Goal: Information Seeking & Learning: Check status

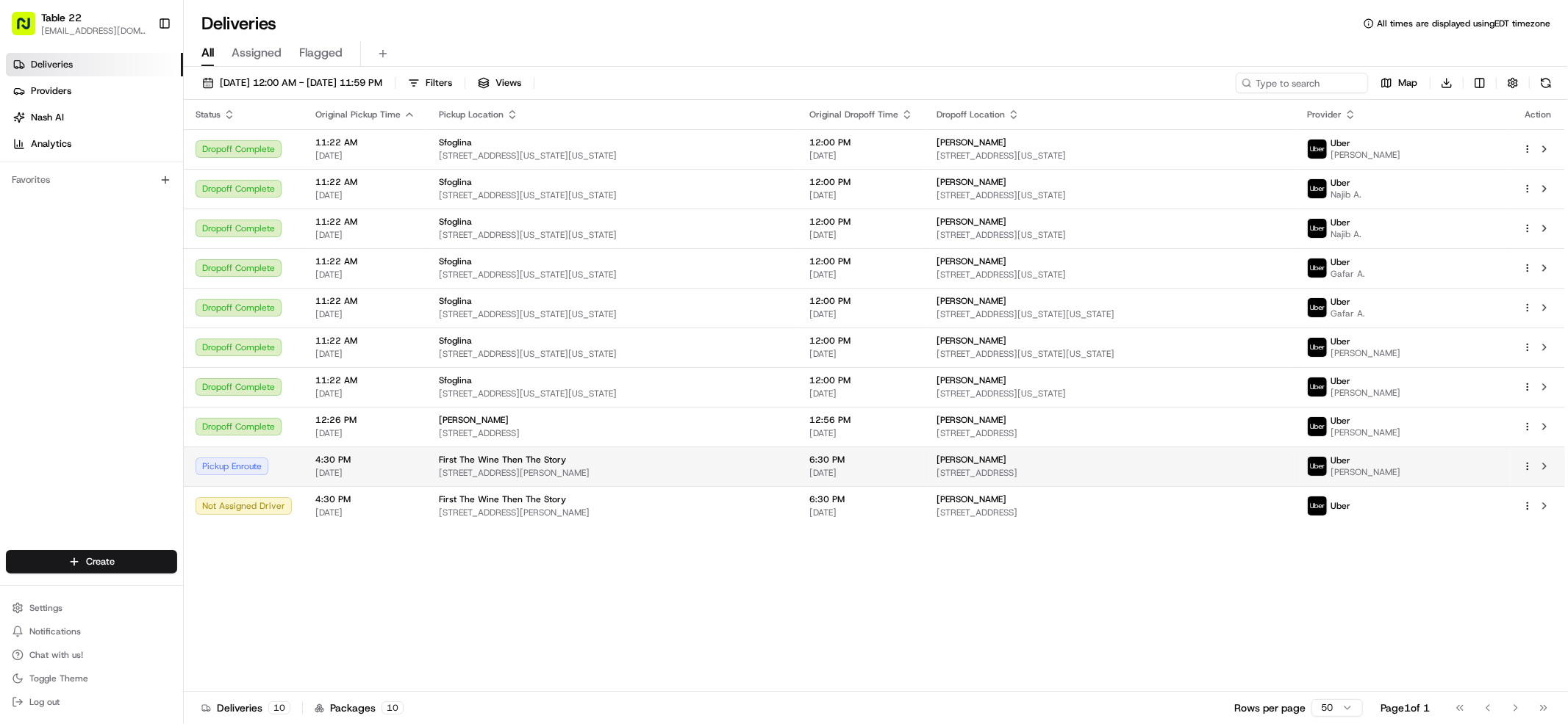
click at [1193, 483] on td "[PERSON_NAME] [STREET_ADDRESS][PERSON_NAME]" at bounding box center [1110, 466] width 370 height 40
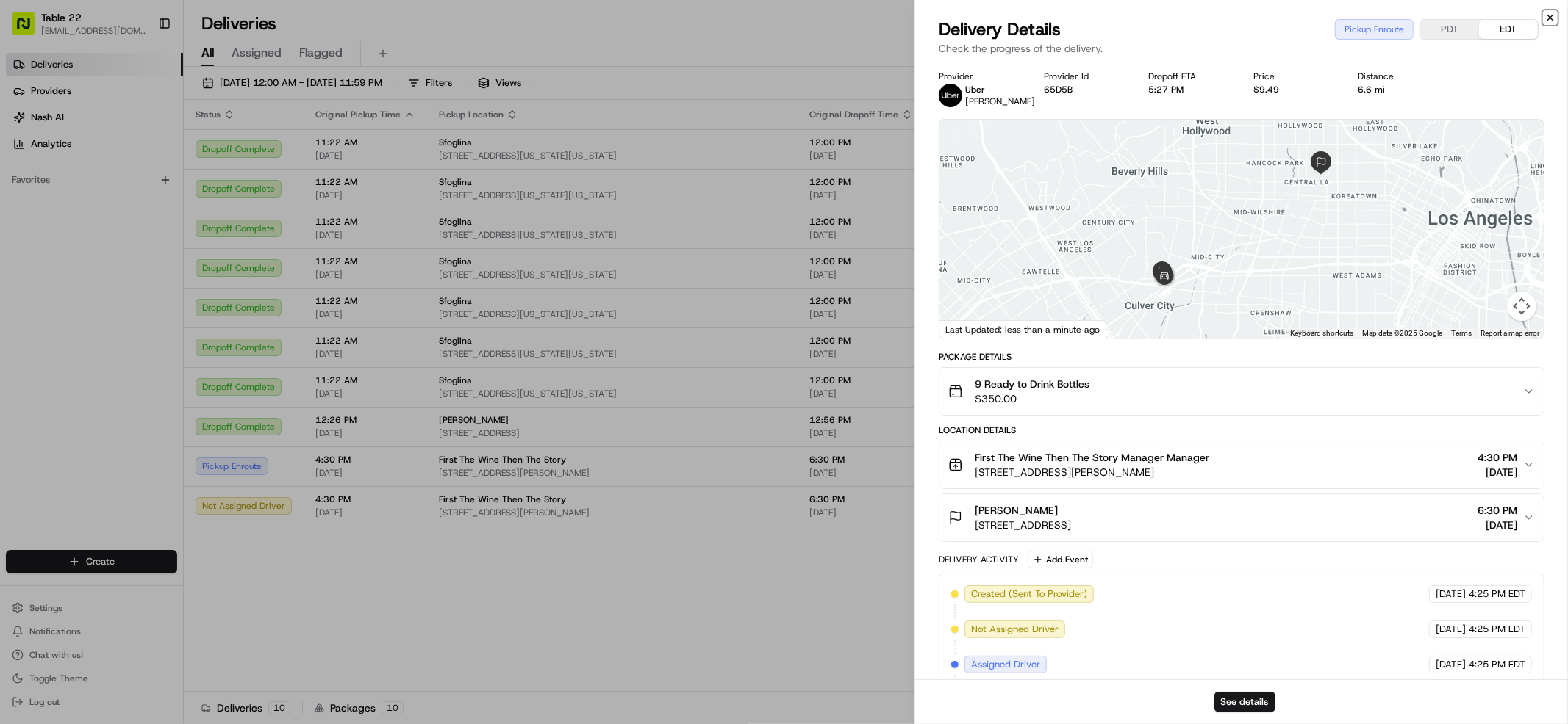
click at [1552, 18] on icon "button" at bounding box center [1550, 18] width 12 height 12
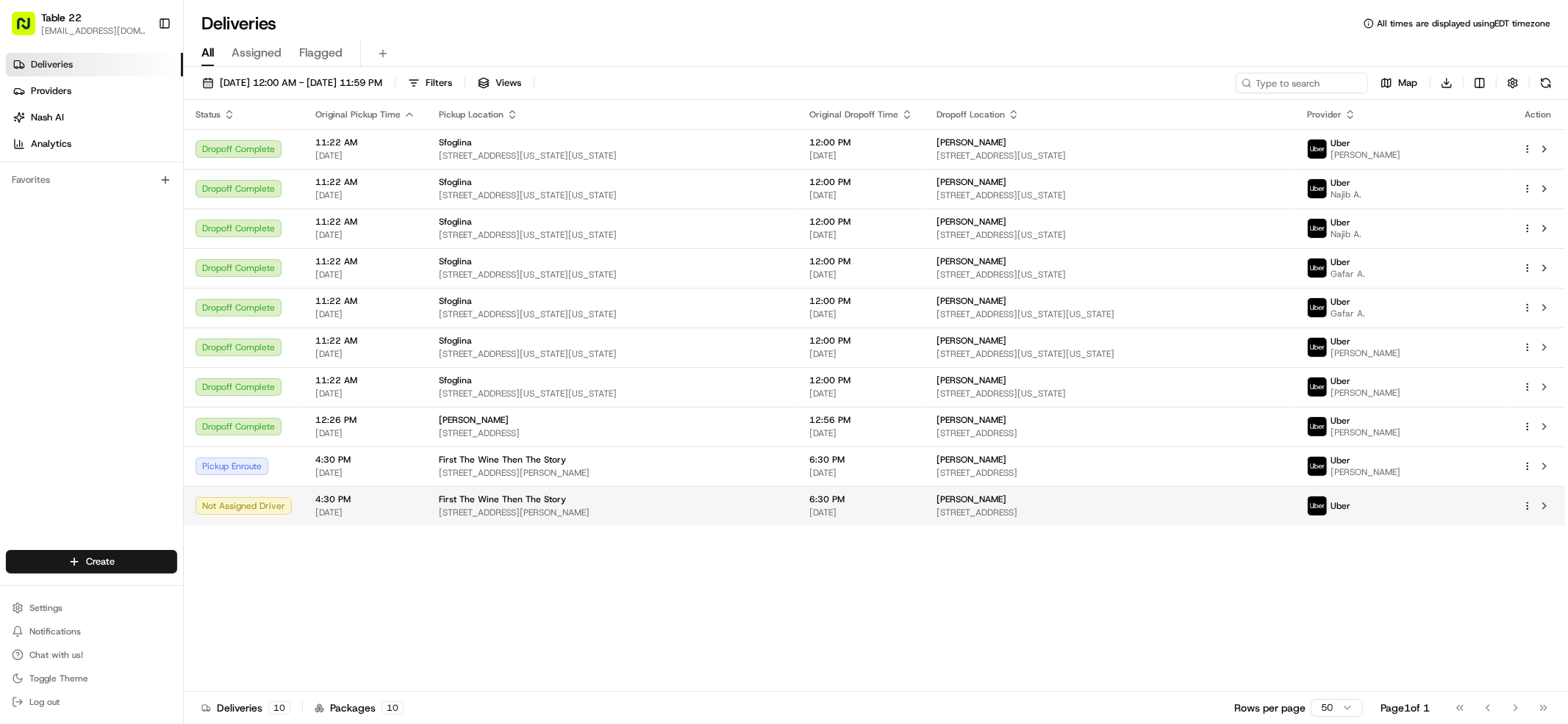
click at [1084, 509] on span "[STREET_ADDRESS]" at bounding box center [1110, 513] width 347 height 12
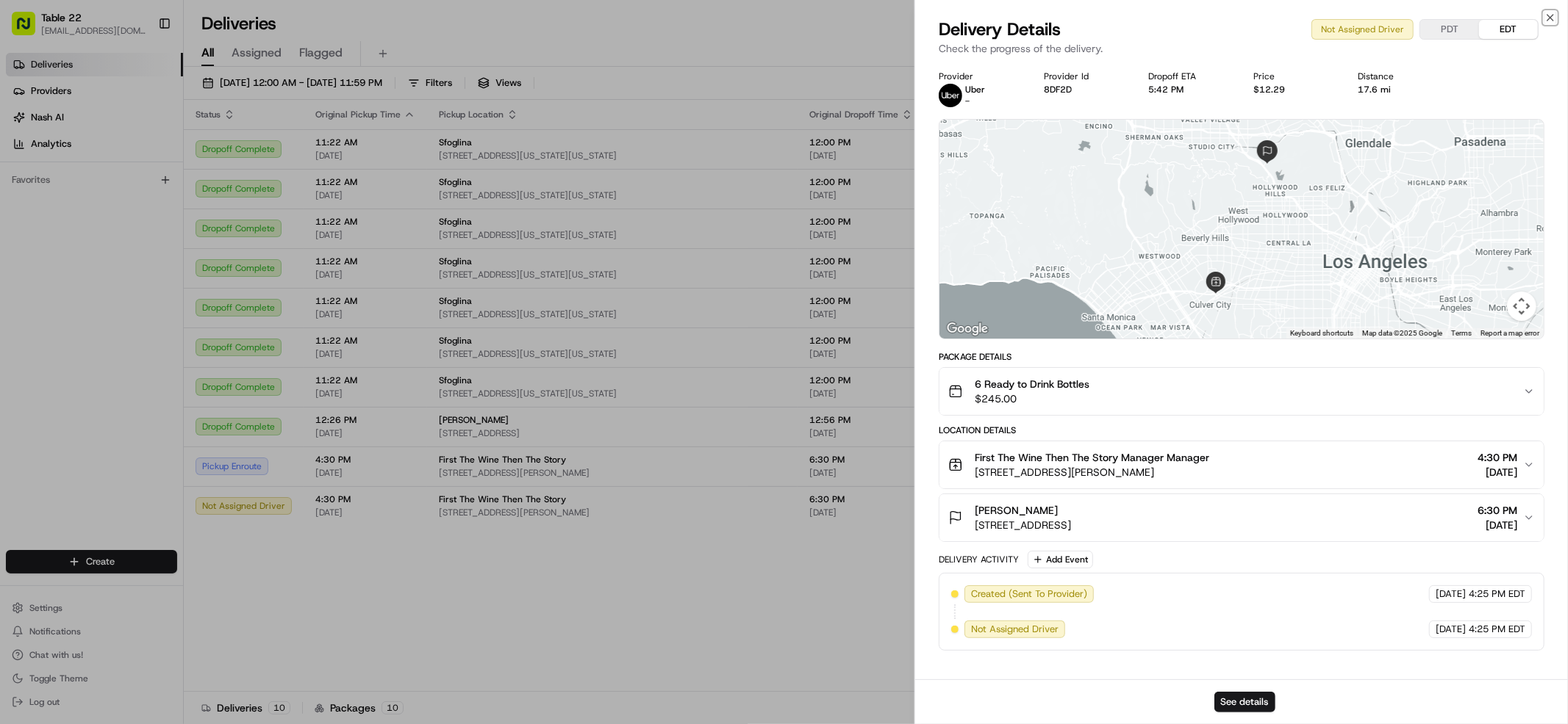
drag, startPoint x: 1548, startPoint y: 15, endPoint x: 1496, endPoint y: 46, distance: 60.5
click at [1549, 15] on icon "button" at bounding box center [1549, 17] width 6 height 6
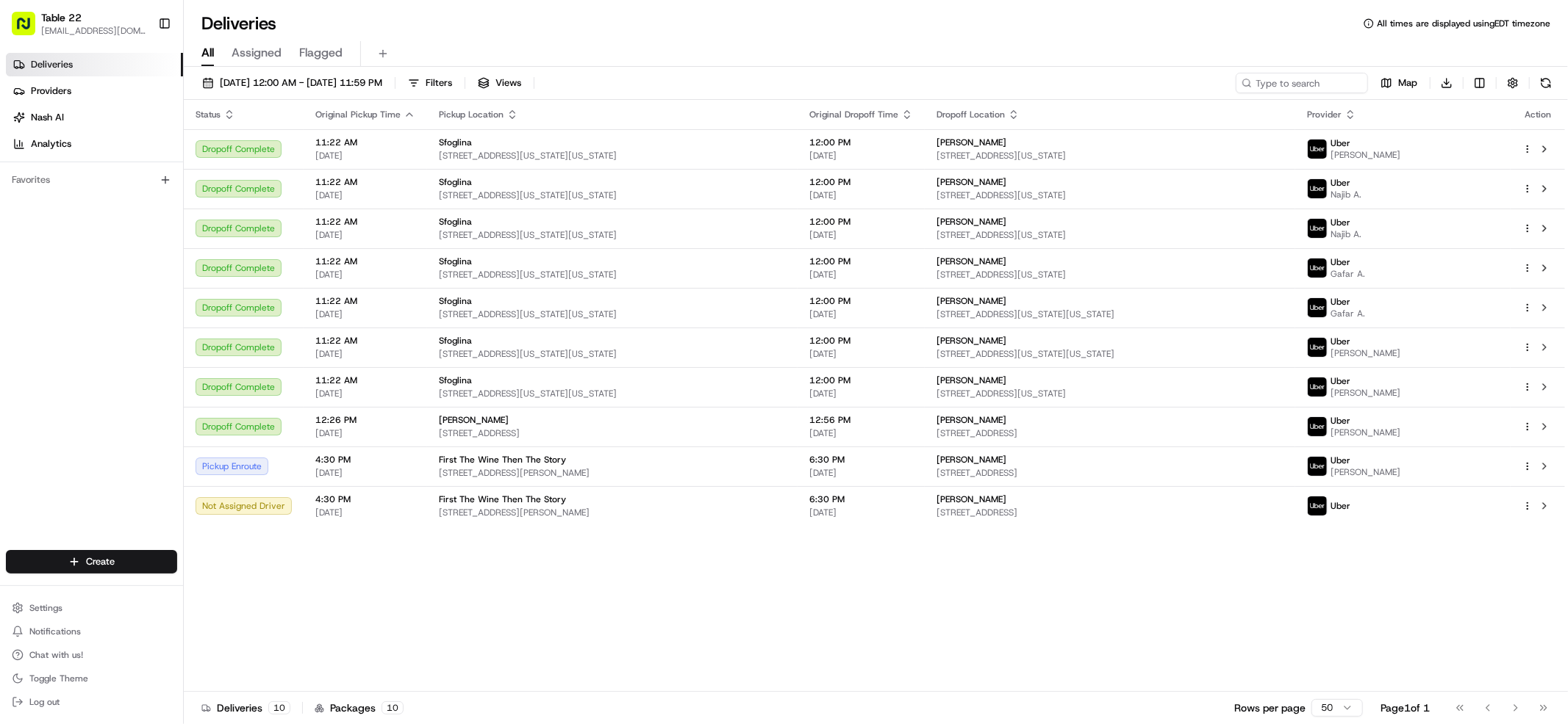
click at [470, 580] on div "Status Original Pickup Time Pickup Location Original Dropoff Time Dropoff Locat…" at bounding box center [874, 395] width 1381 height 592
